Goal: Information Seeking & Learning: Compare options

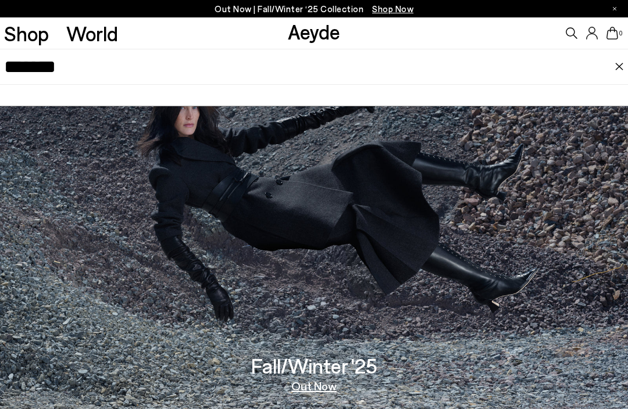
type input "*******"
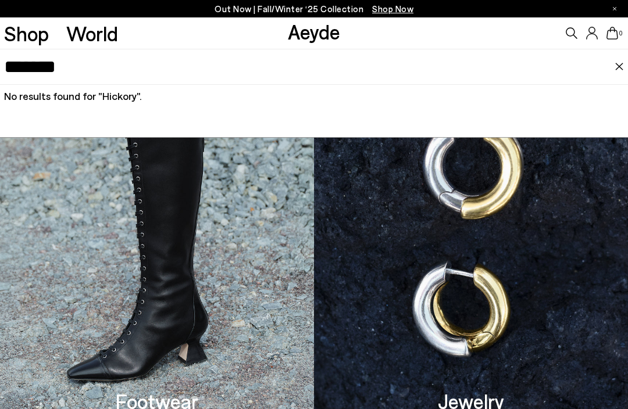
scroll to position [606, 0]
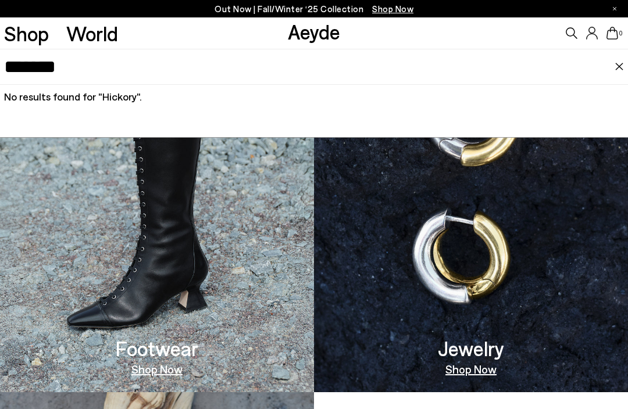
click at [159, 363] on link "Shop Now" at bounding box center [156, 369] width 51 height 12
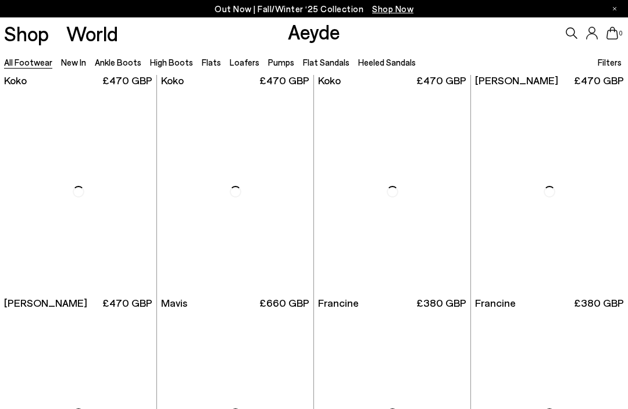
scroll to position [1326, 0]
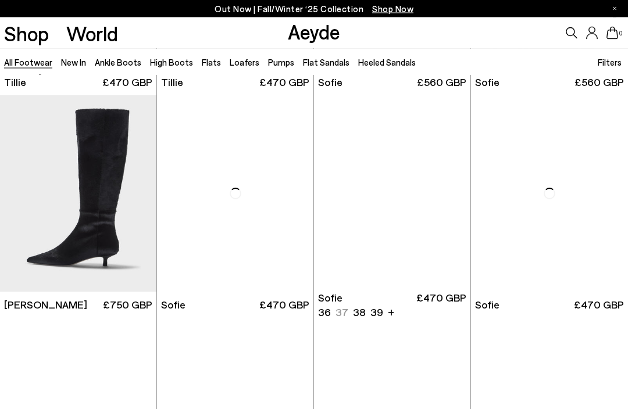
scroll to position [2712, 0]
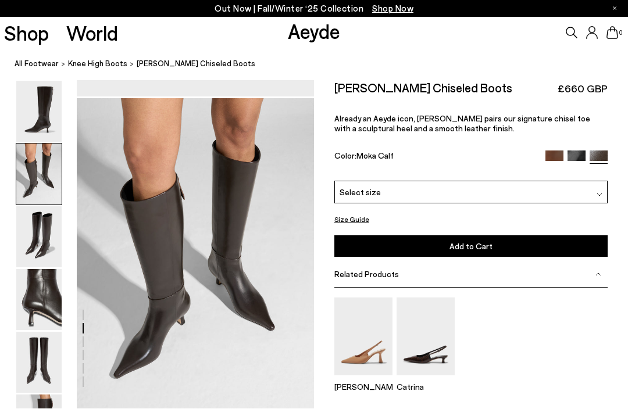
scroll to position [319, 0]
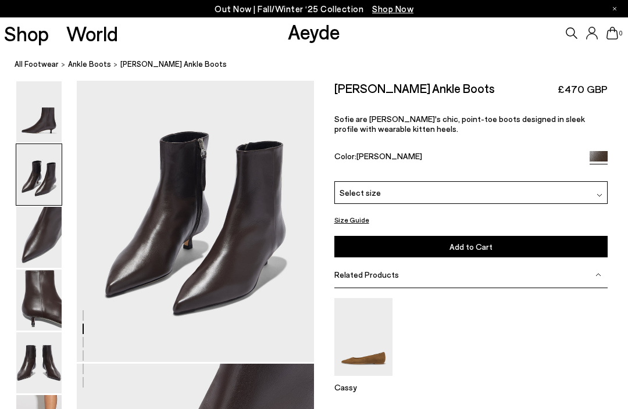
scroll to position [367, 0]
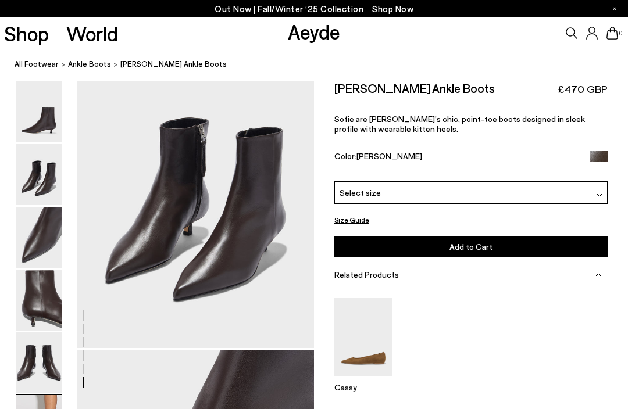
click at [45, 117] on img at bounding box center [38, 111] width 45 height 61
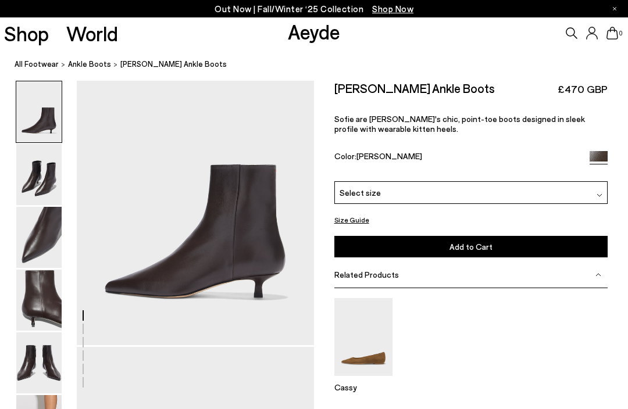
scroll to position [0, 0]
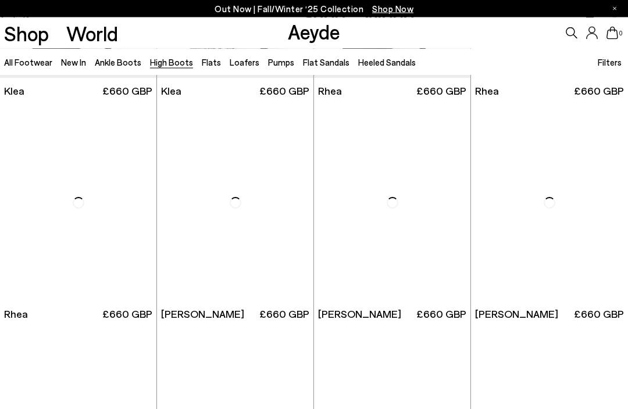
scroll to position [862, 0]
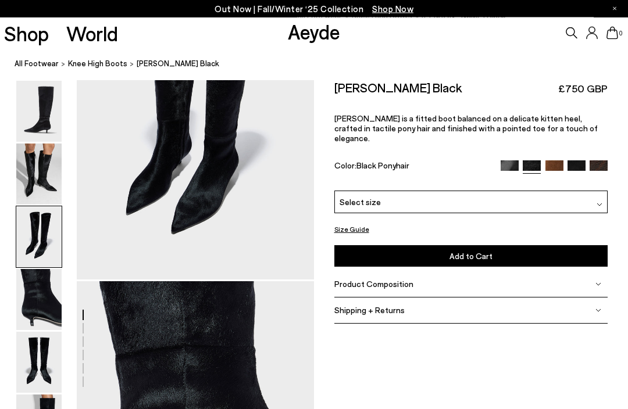
scroll to position [721, 0]
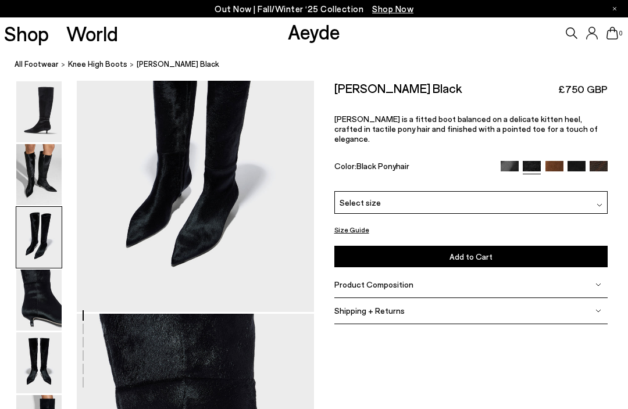
click at [508, 161] on img at bounding box center [510, 170] width 18 height 18
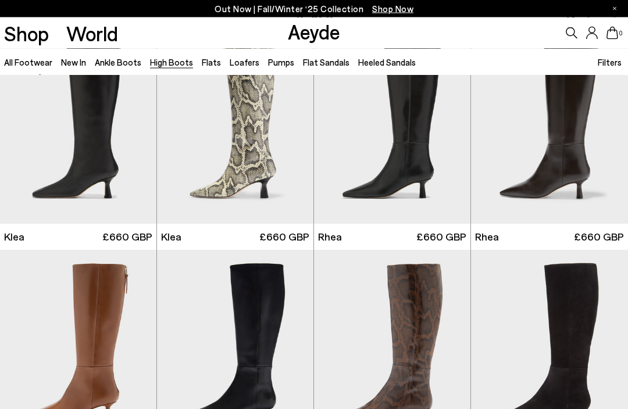
scroll to position [717, 0]
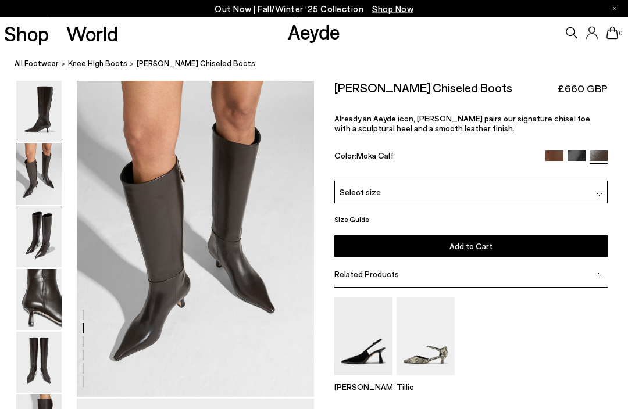
scroll to position [319, 0]
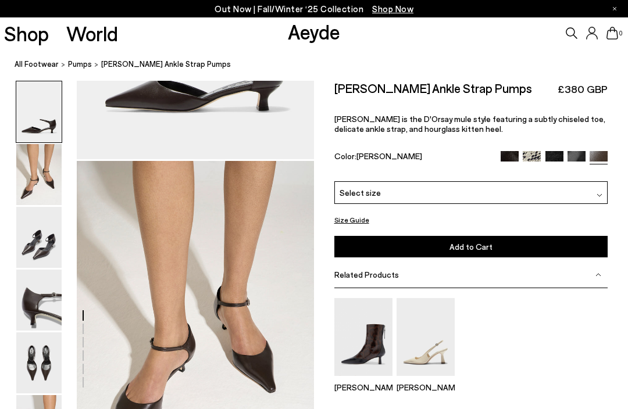
scroll to position [236, 0]
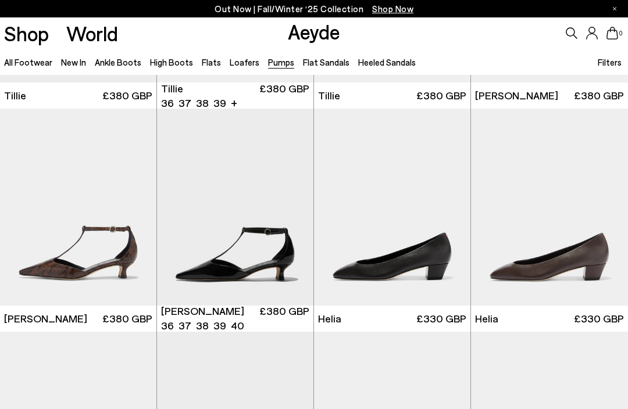
scroll to position [412, 0]
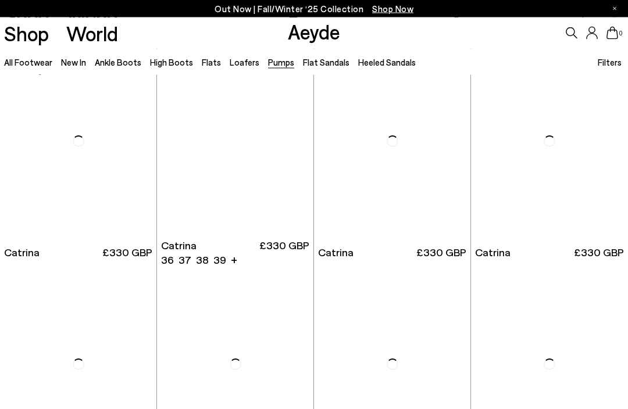
scroll to position [2709, 0]
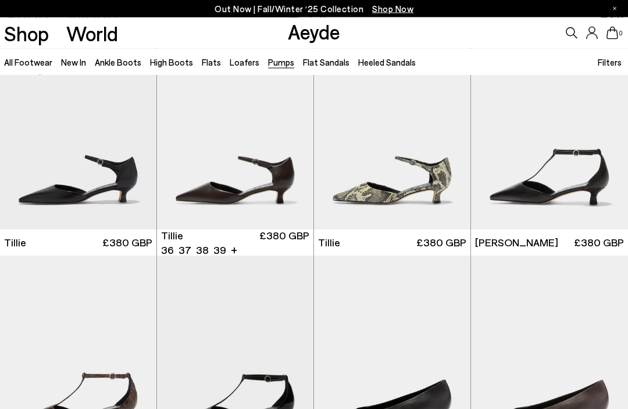
scroll to position [263, 0]
